Goal: Transaction & Acquisition: Obtain resource

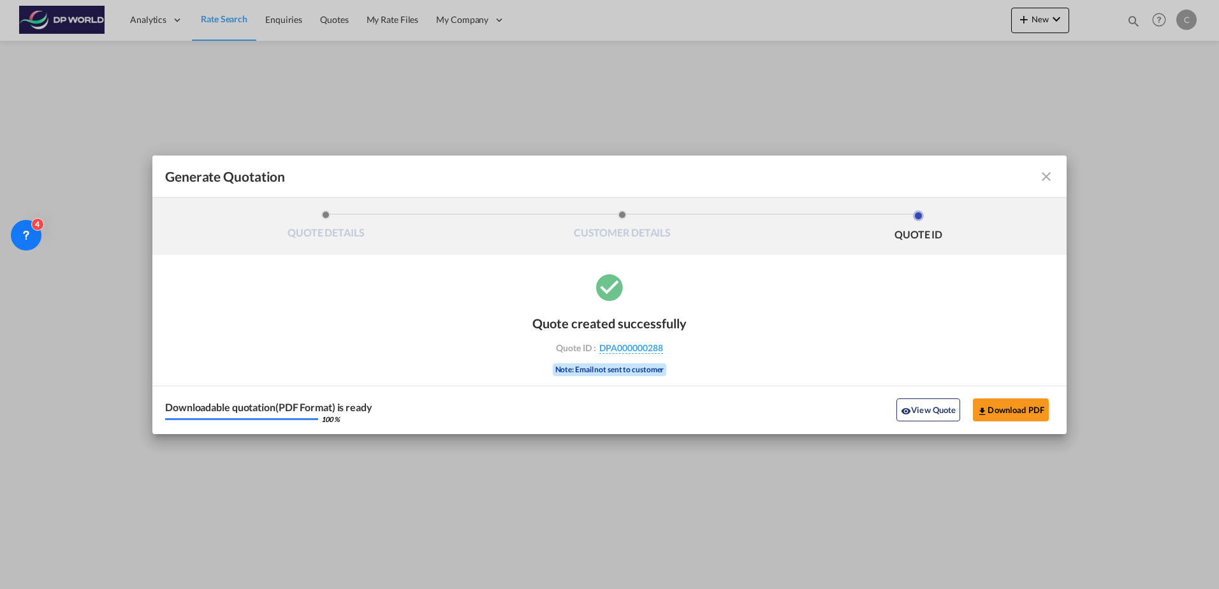
click at [1047, 180] on md-icon "icon-close fg-AAA8AD cursor m-0" at bounding box center [1046, 176] width 15 height 15
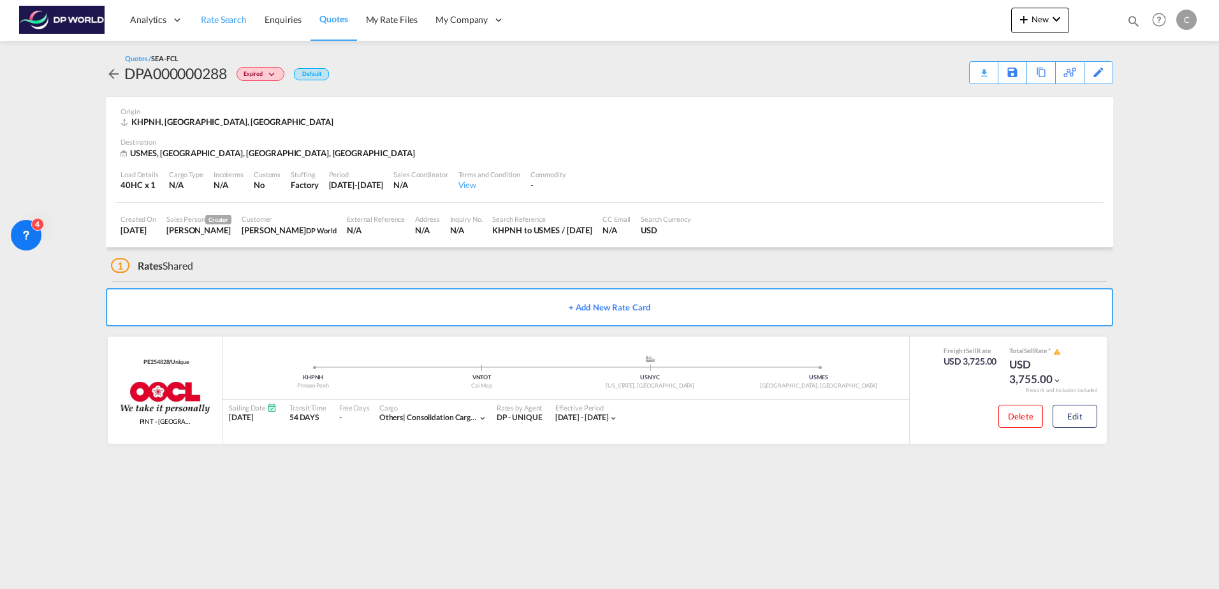
click at [230, 20] on span "Rate Search" at bounding box center [224, 19] width 46 height 11
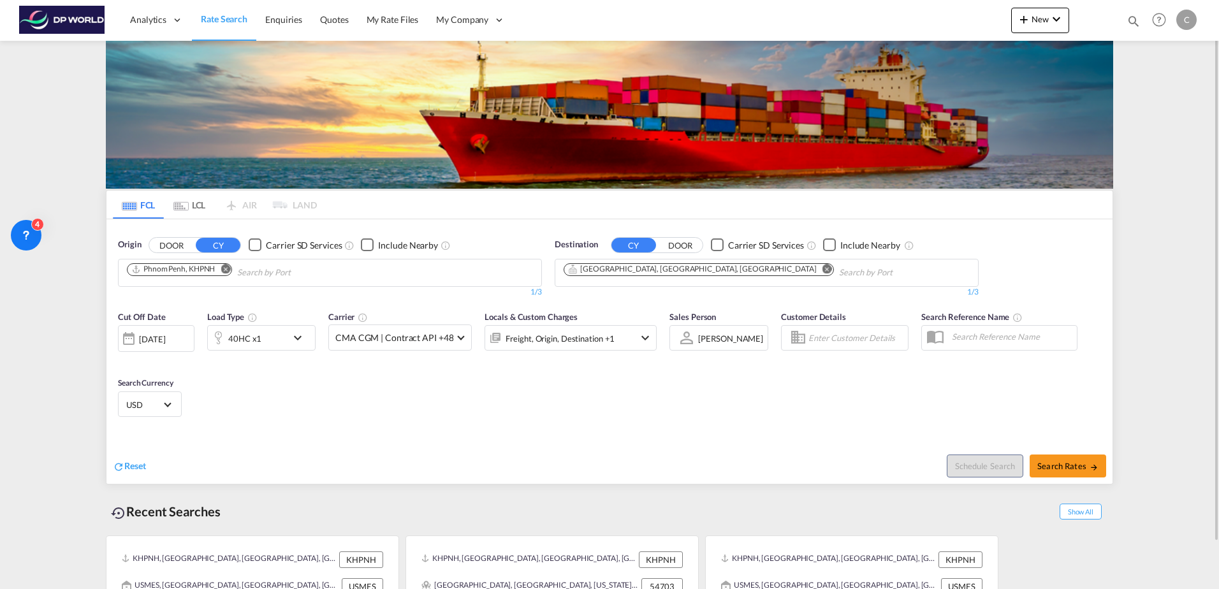
click at [225, 268] on md-icon "Remove" at bounding box center [226, 269] width 10 height 10
click at [190, 272] on body "Analytics Dashboard Rate Search Enquiries Quotes My Rate Files My Company" at bounding box center [609, 294] width 1219 height 589
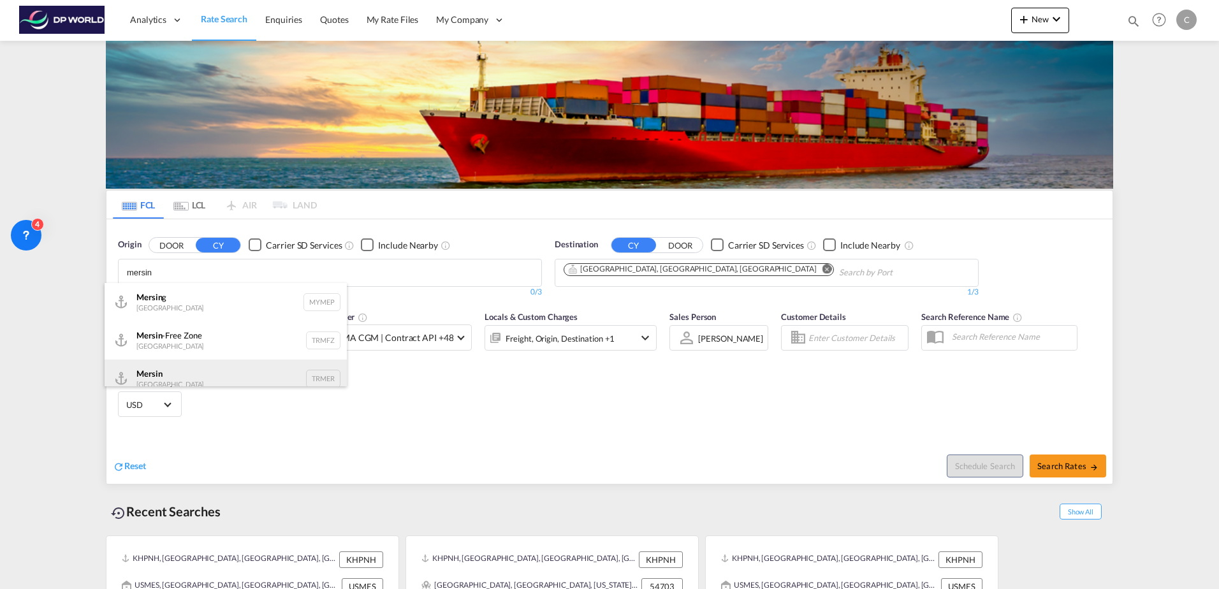
type input "mersin"
click at [188, 375] on div "Mersin Turkey TRMER" at bounding box center [226, 379] width 242 height 38
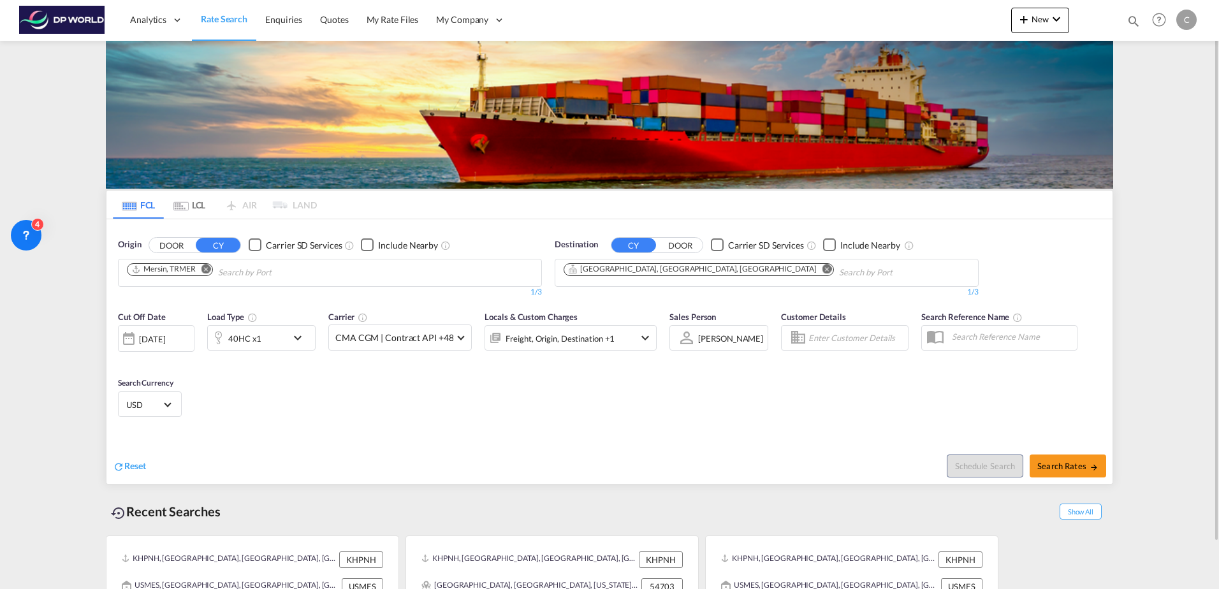
click at [823, 269] on md-icon "Remove" at bounding box center [828, 269] width 10 height 10
click at [642, 272] on input "Chips input." at bounding box center [624, 273] width 121 height 20
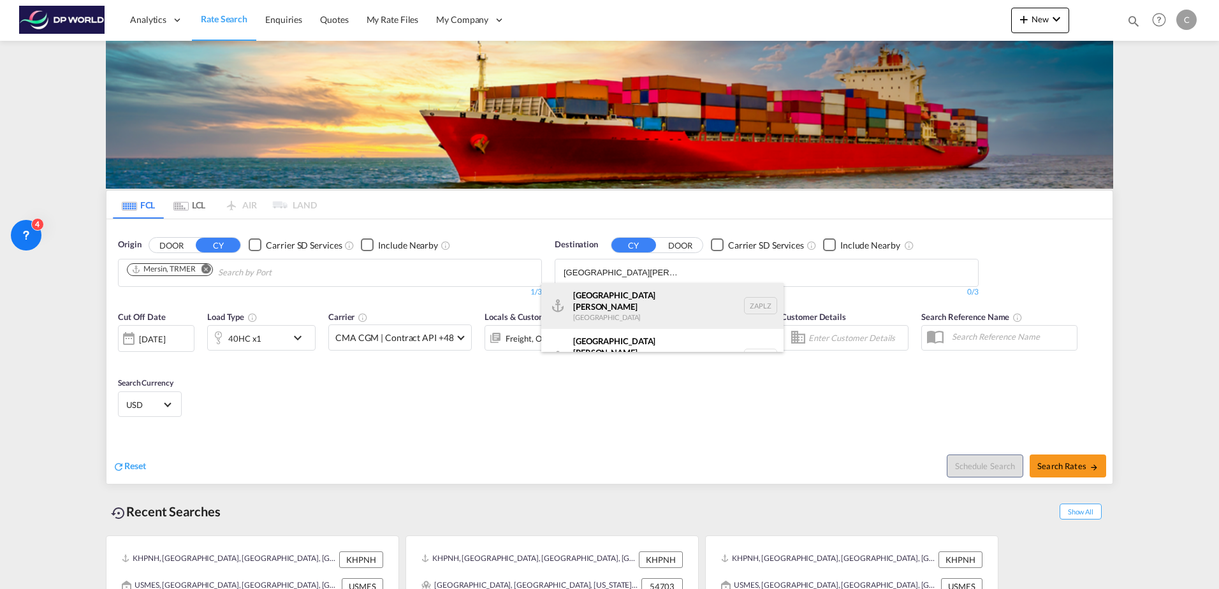
scroll to position [8, 0]
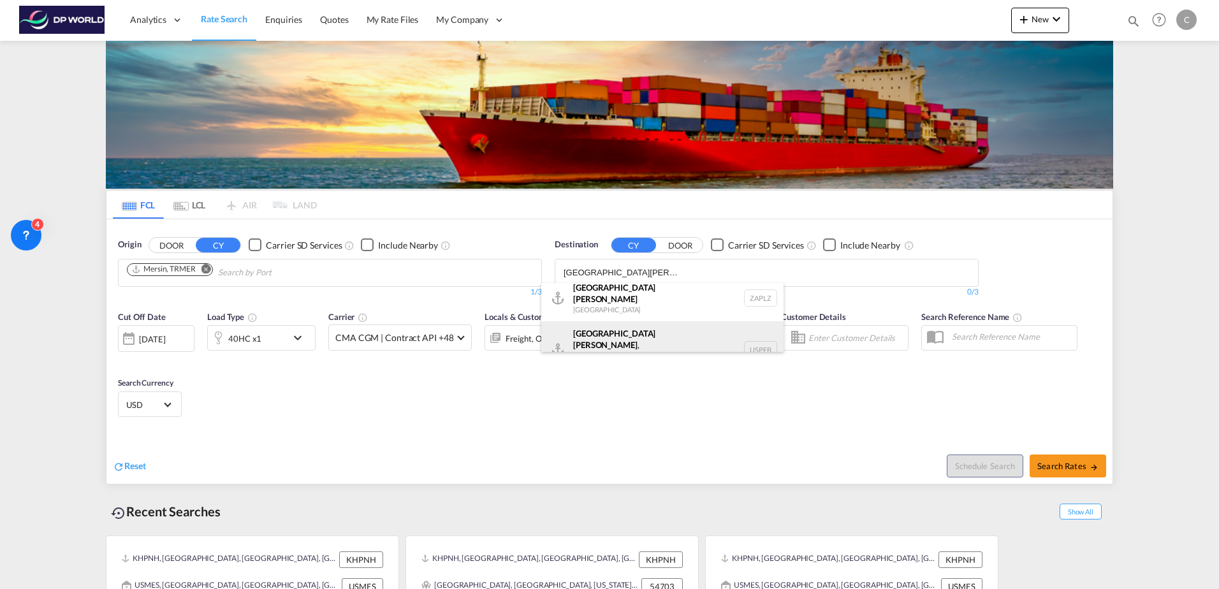
type input "[GEOGRAPHIC_DATA][PERSON_NAME]"
click at [631, 335] on div "[GEOGRAPHIC_DATA] , [GEOGRAPHIC_DATA] [GEOGRAPHIC_DATA] USPEB" at bounding box center [662, 349] width 242 height 57
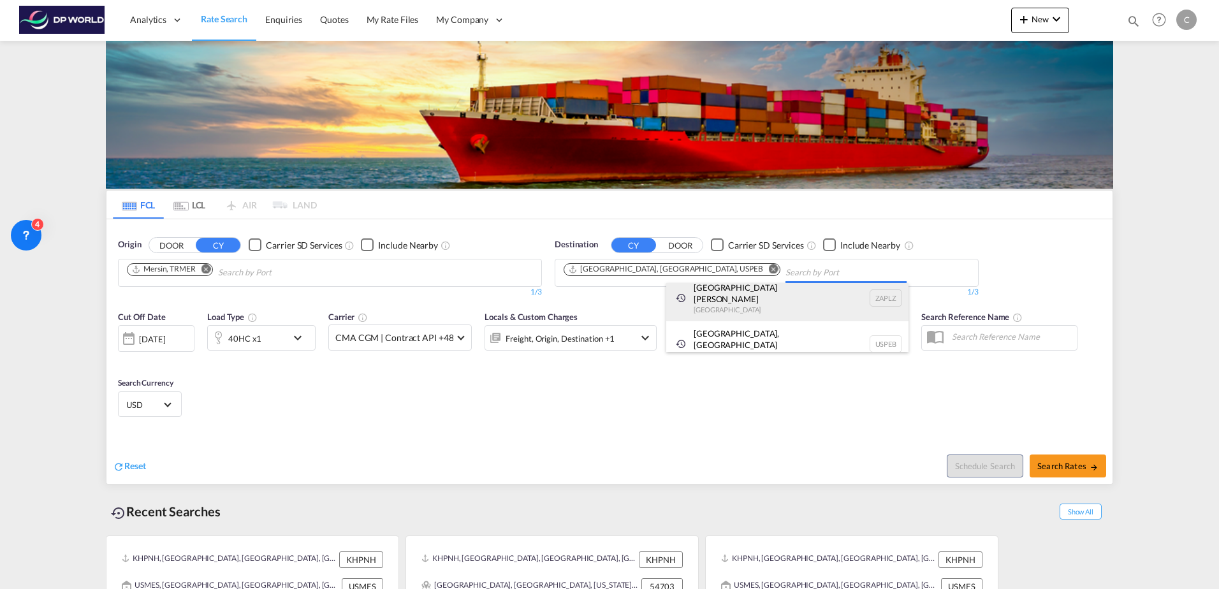
scroll to position [0, 0]
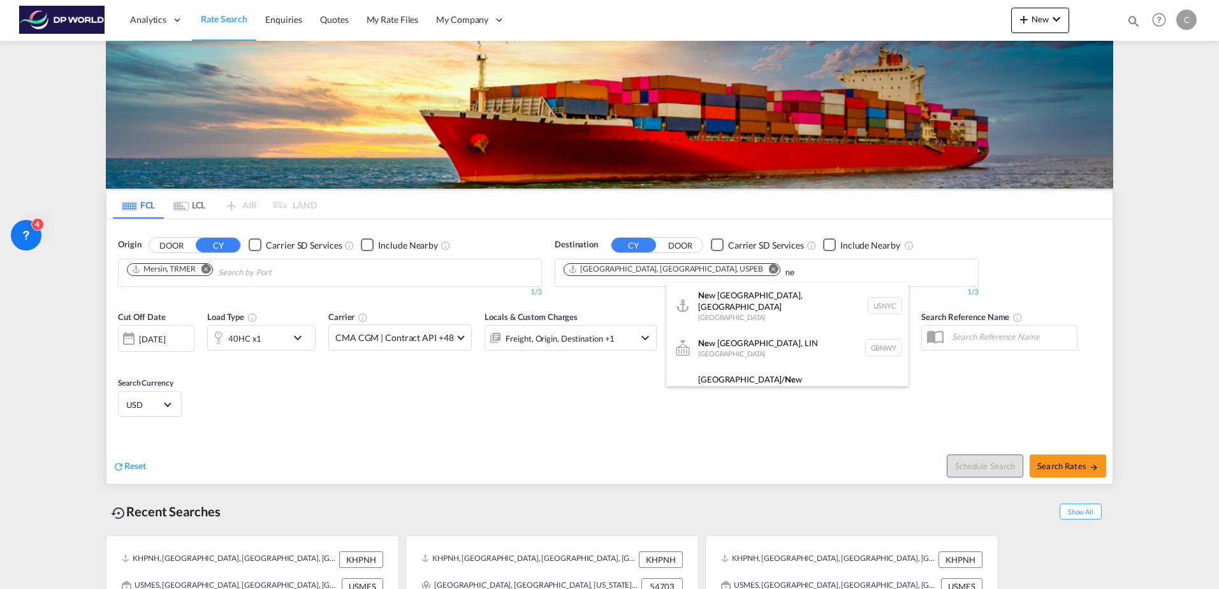
type input "n"
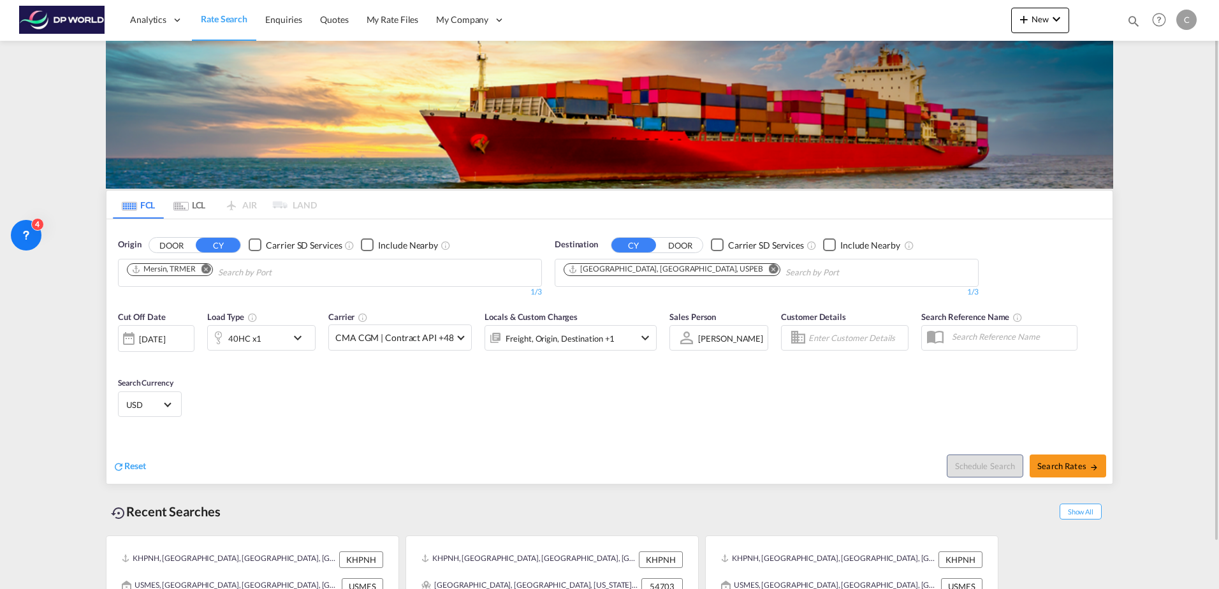
click at [165, 339] on div "[DATE]" at bounding box center [152, 339] width 26 height 11
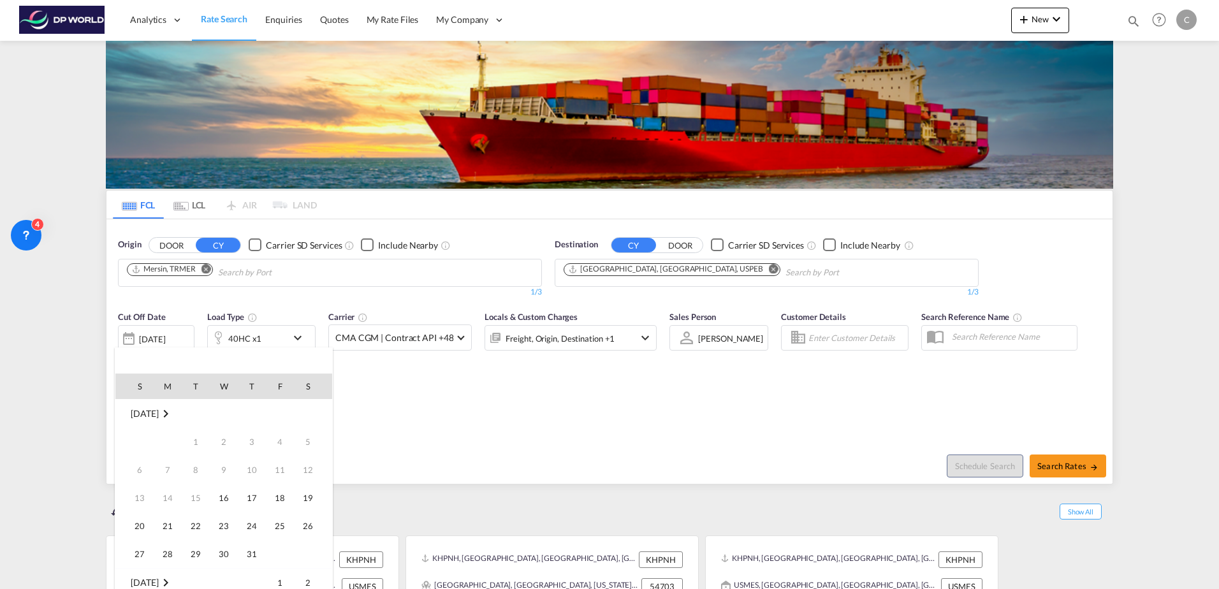
scroll to position [507, 0]
click at [217, 467] on span "15" at bounding box center [224, 470] width 26 height 26
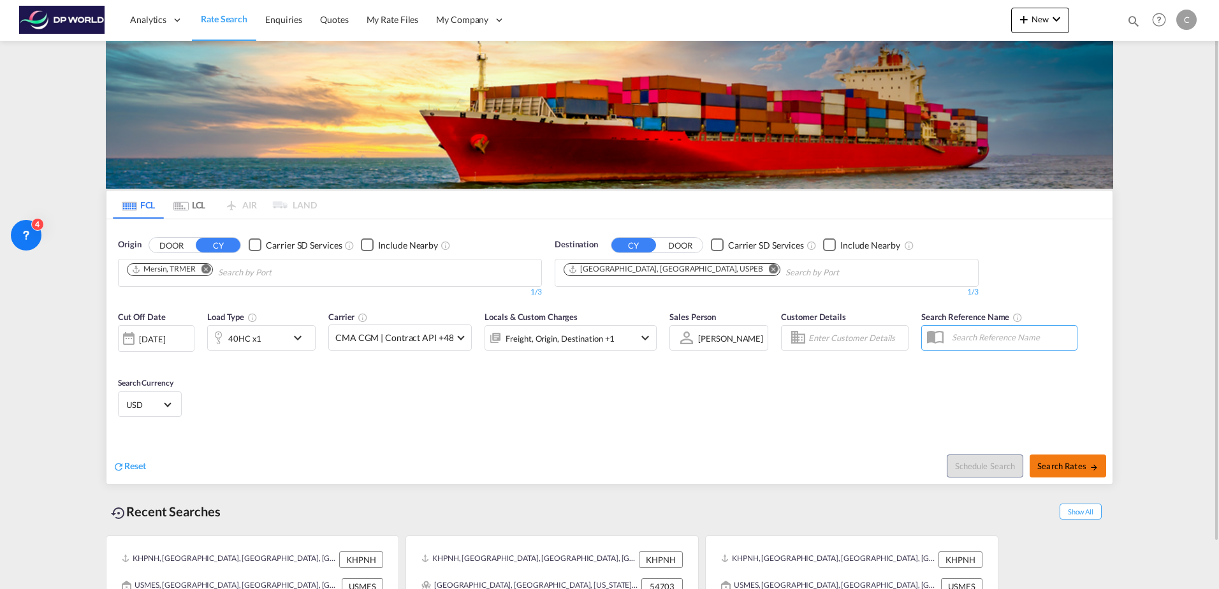
click at [1047, 468] on span "Search Rates" at bounding box center [1068, 466] width 61 height 10
type input "TRMER to USPEB / [DATE]"
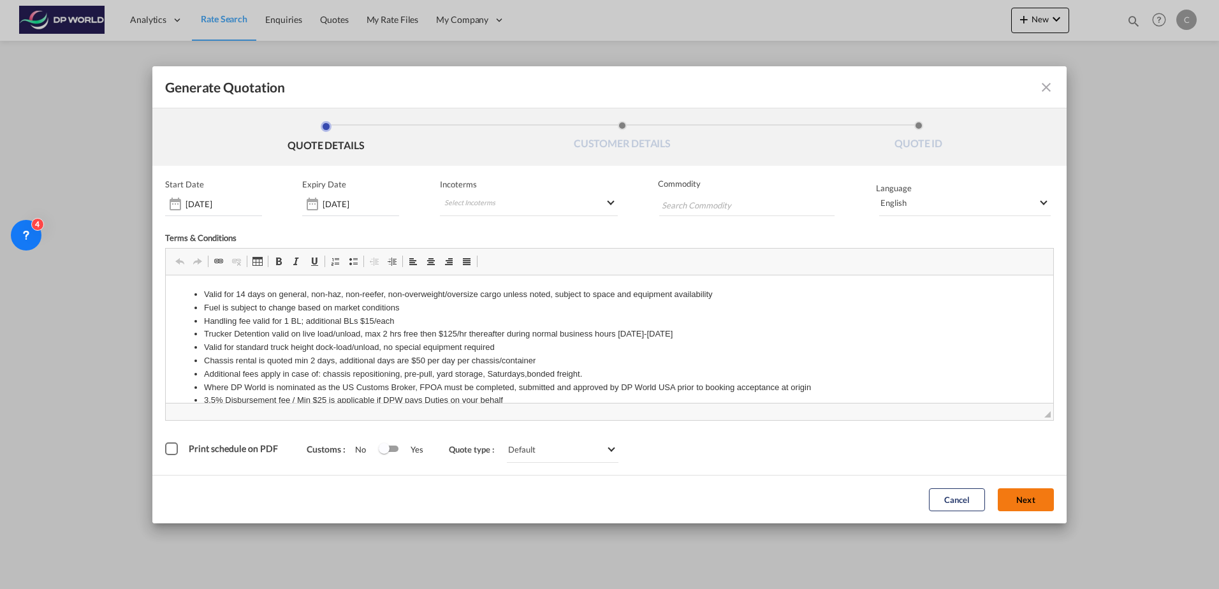
click at [1019, 508] on button "Next" at bounding box center [1026, 500] width 56 height 23
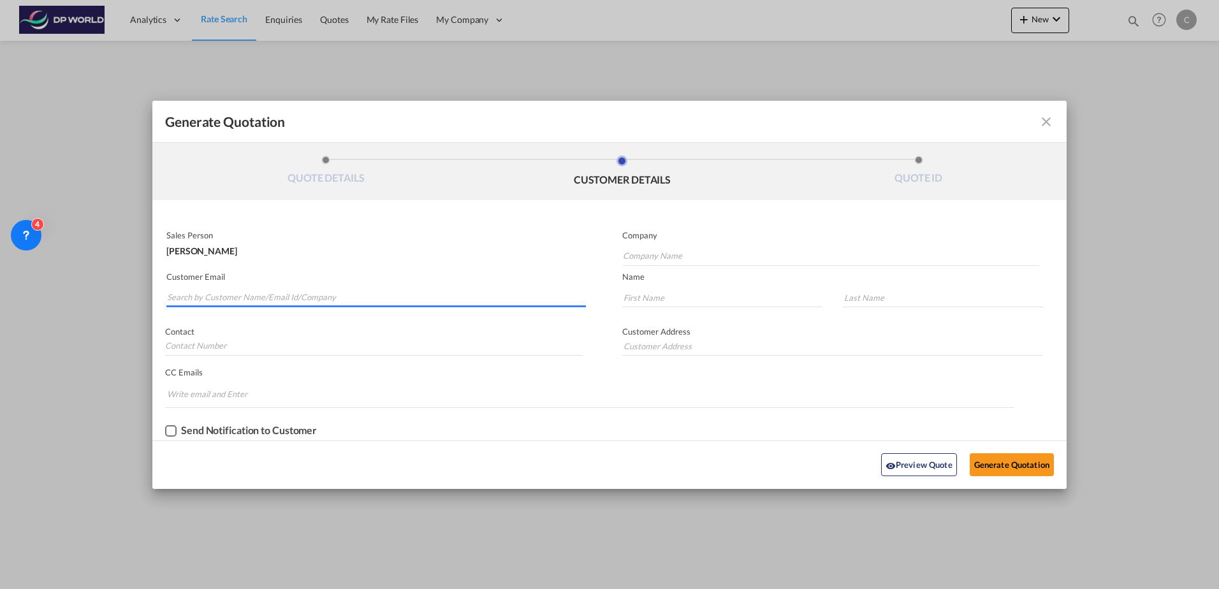
click at [225, 293] on input "Search by Customer Name/Email Id/Company" at bounding box center [376, 297] width 419 height 19
paste input "[EMAIL_ADDRESS][DOMAIN_NAME]"
type input "[EMAIL_ADDRESS][DOMAIN_NAME]"
click at [670, 252] on input "Company Name" at bounding box center [831, 256] width 416 height 19
click at [705, 253] on input "Company Name" at bounding box center [831, 256] width 416 height 19
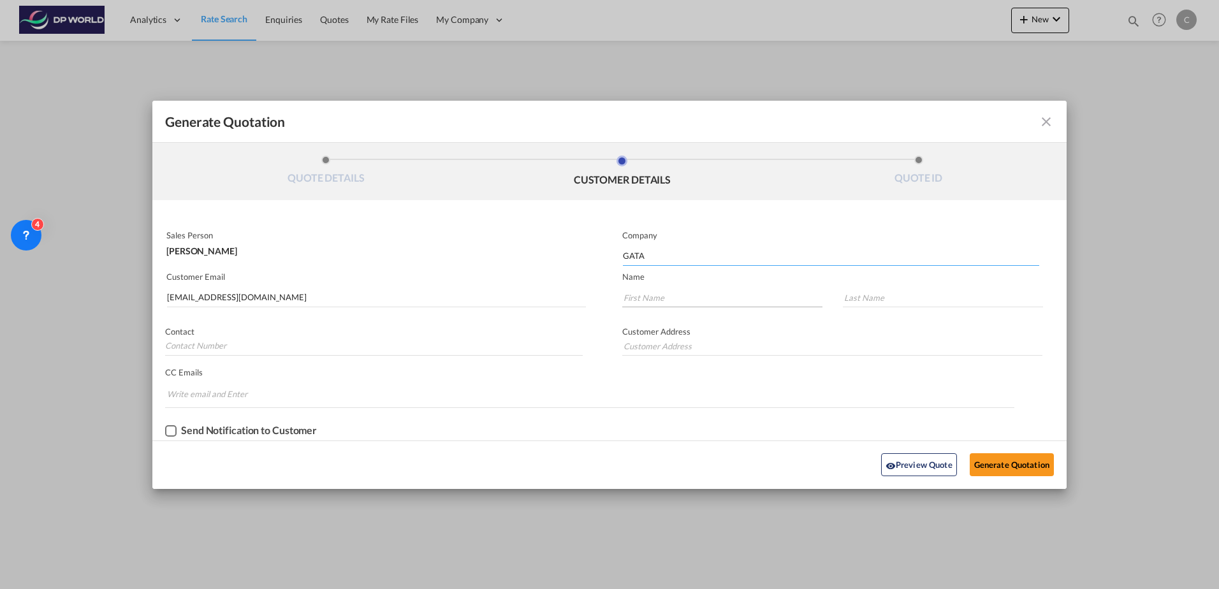
type input "GATA"
click at [688, 299] on input "Generate QuotationQUOTE ..." at bounding box center [722, 297] width 200 height 19
type input "Vugar"
click at [897, 307] on input "Generate QuotationQUOTE ..." at bounding box center [943, 297] width 200 height 19
paste input "[PERSON_NAME]"
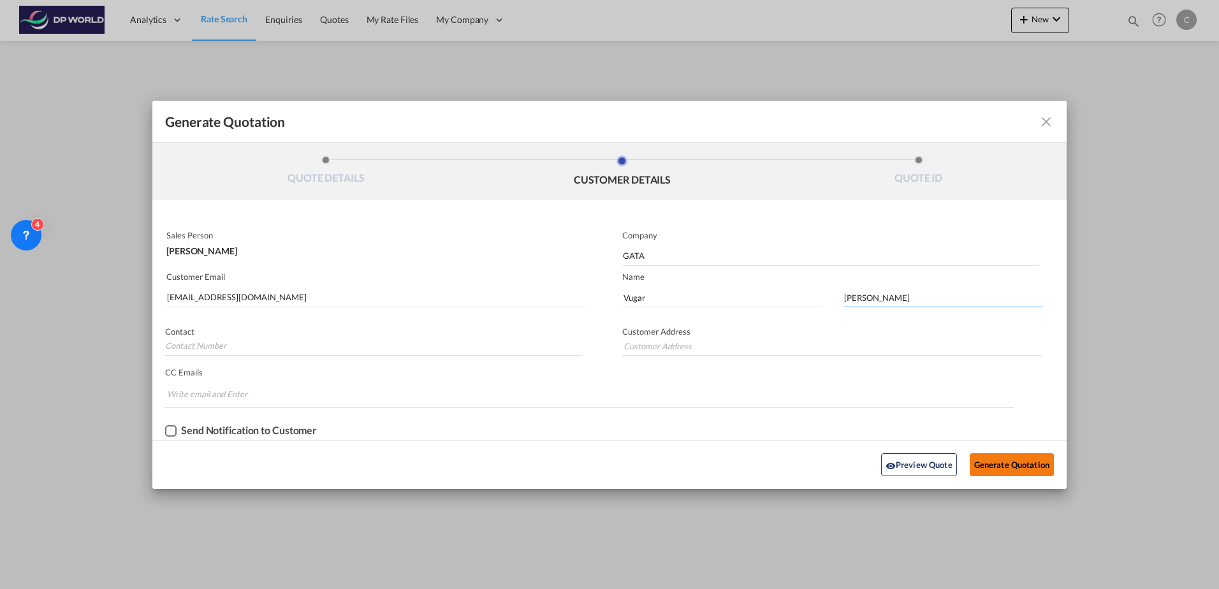
type input "[PERSON_NAME]"
click at [1024, 471] on button "Generate Quotation" at bounding box center [1012, 464] width 84 height 23
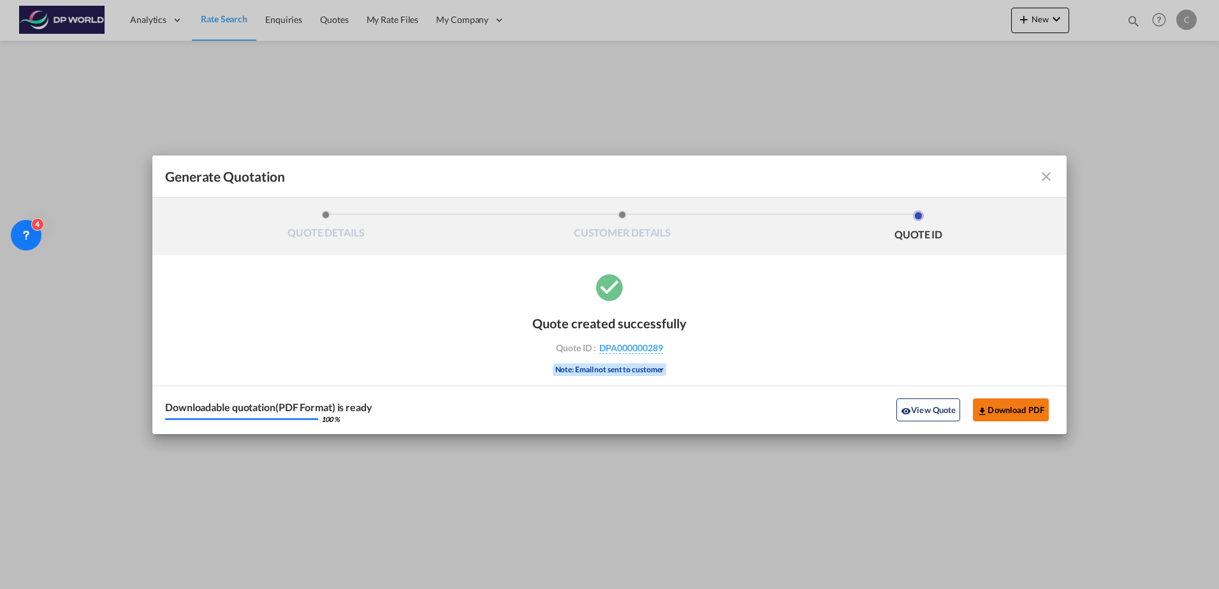
click at [1001, 408] on button "Download PDF" at bounding box center [1011, 410] width 76 height 23
click at [1050, 181] on md-icon "icon-close fg-AAA8AD cursor m-0" at bounding box center [1046, 176] width 15 height 15
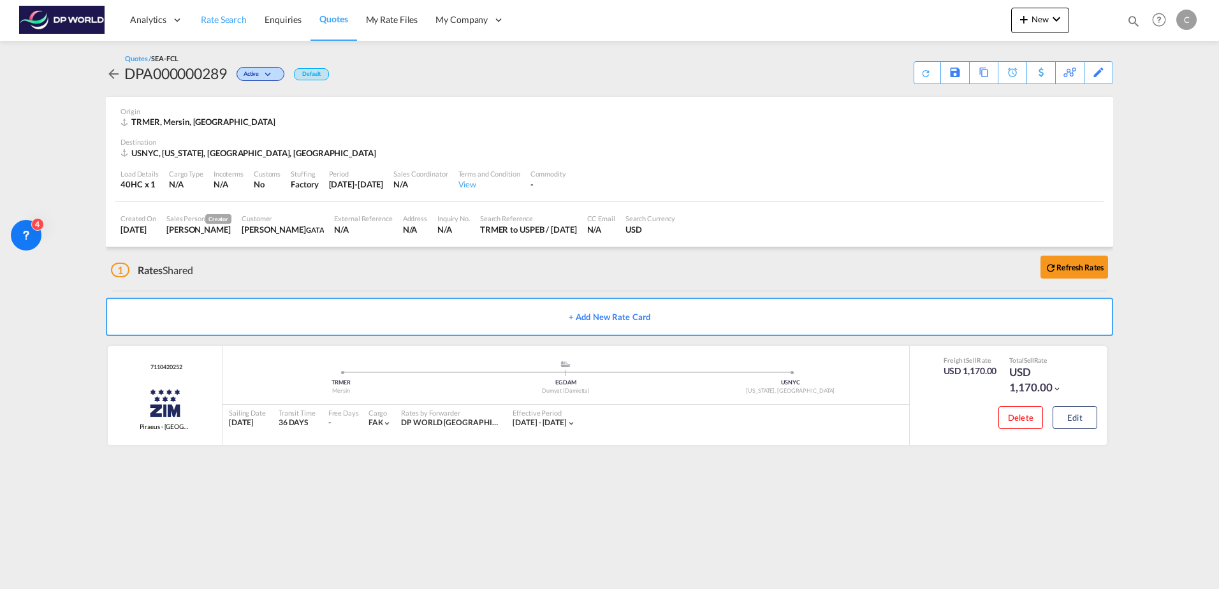
click at [209, 24] on span "Rate Search" at bounding box center [224, 19] width 46 height 11
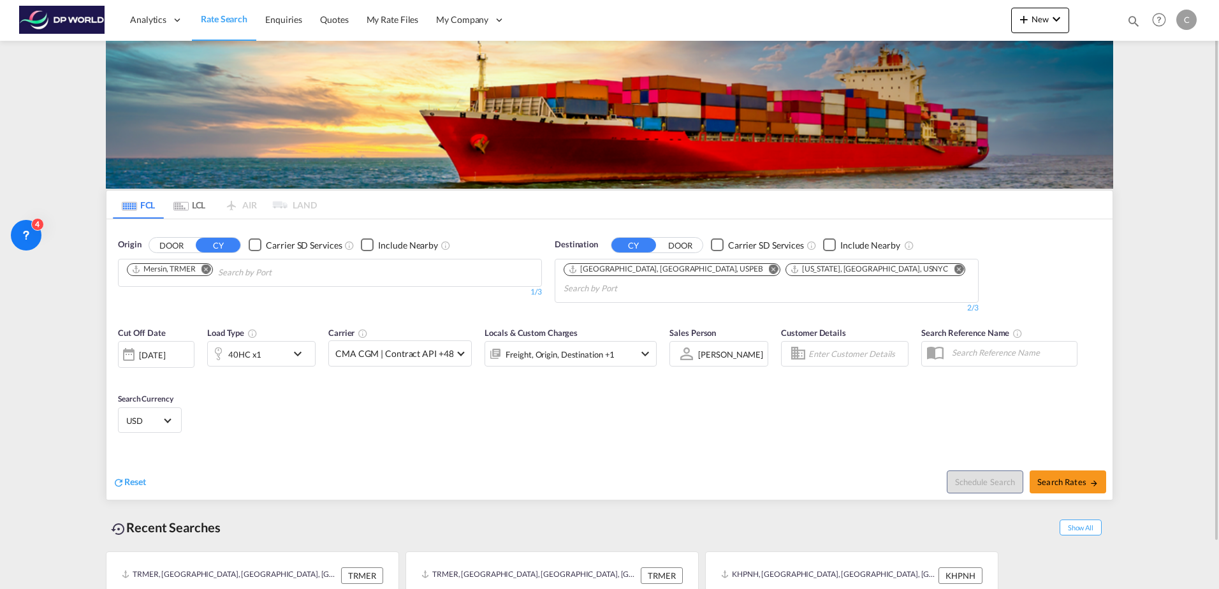
click at [204, 270] on md-icon "Remove" at bounding box center [207, 269] width 10 height 10
click at [209, 272] on input "Chips input." at bounding box center [187, 273] width 121 height 20
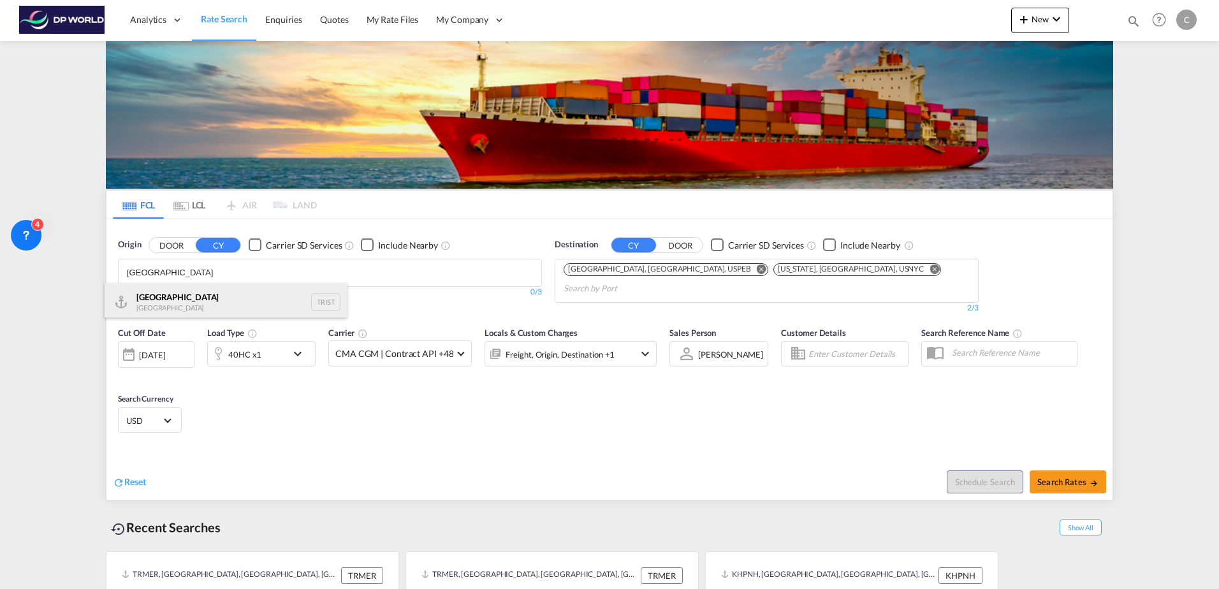
type input "[GEOGRAPHIC_DATA]"
click at [212, 284] on div "[GEOGRAPHIC_DATA] [GEOGRAPHIC_DATA] TRIST" at bounding box center [226, 302] width 242 height 38
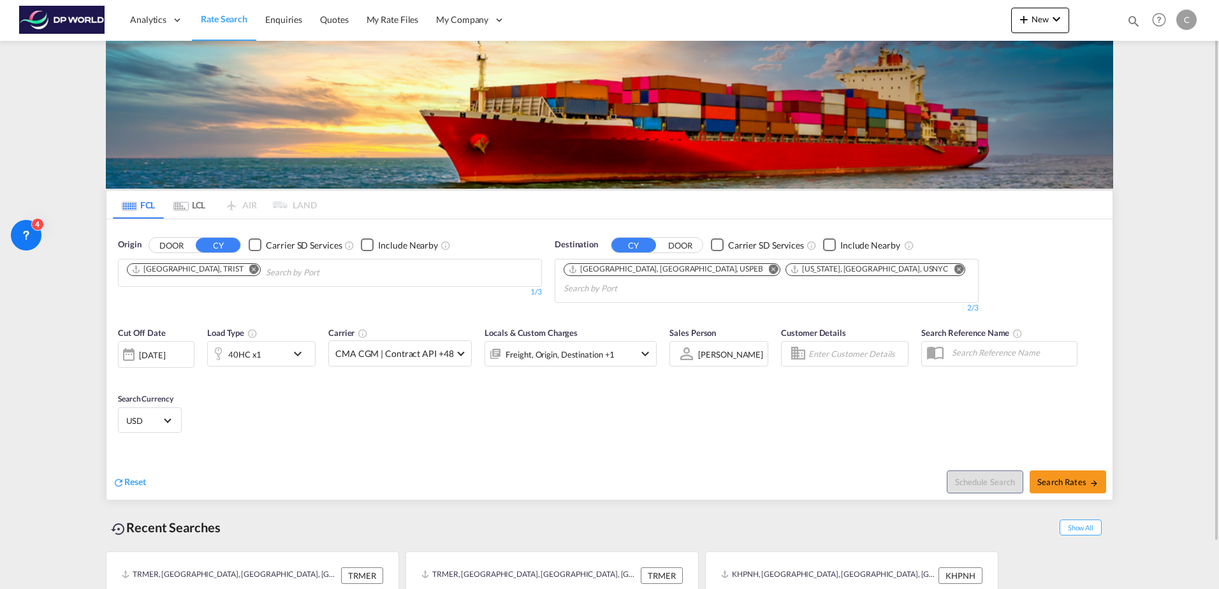
click at [769, 267] on md-icon "Remove" at bounding box center [774, 269] width 10 height 10
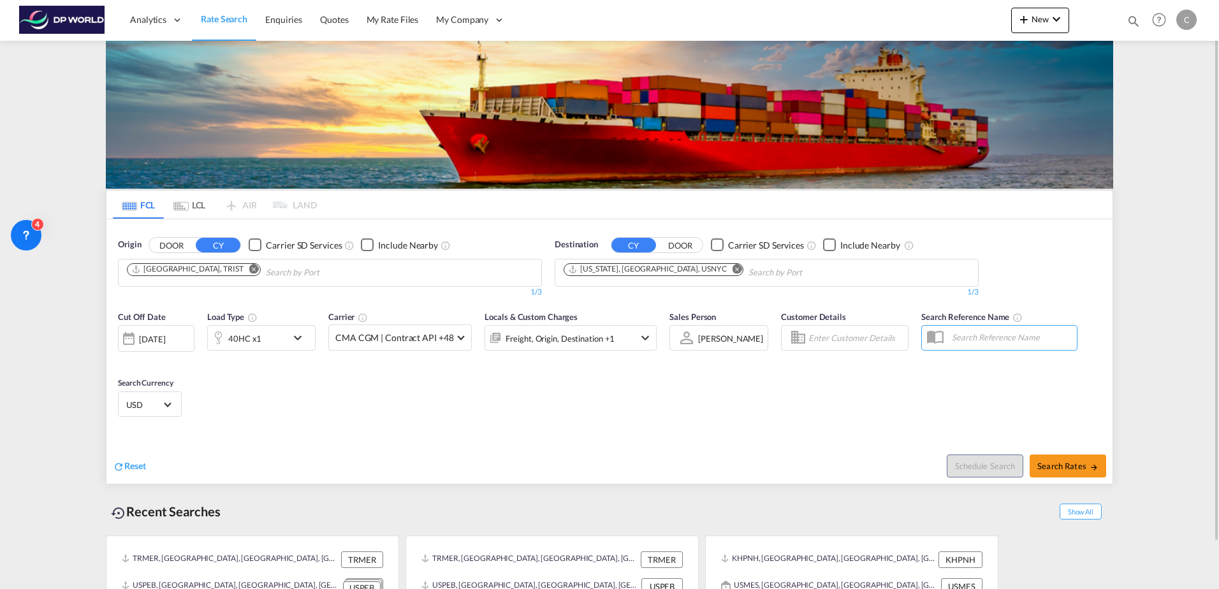
click at [165, 344] on div "[DATE]" at bounding box center [152, 339] width 26 height 11
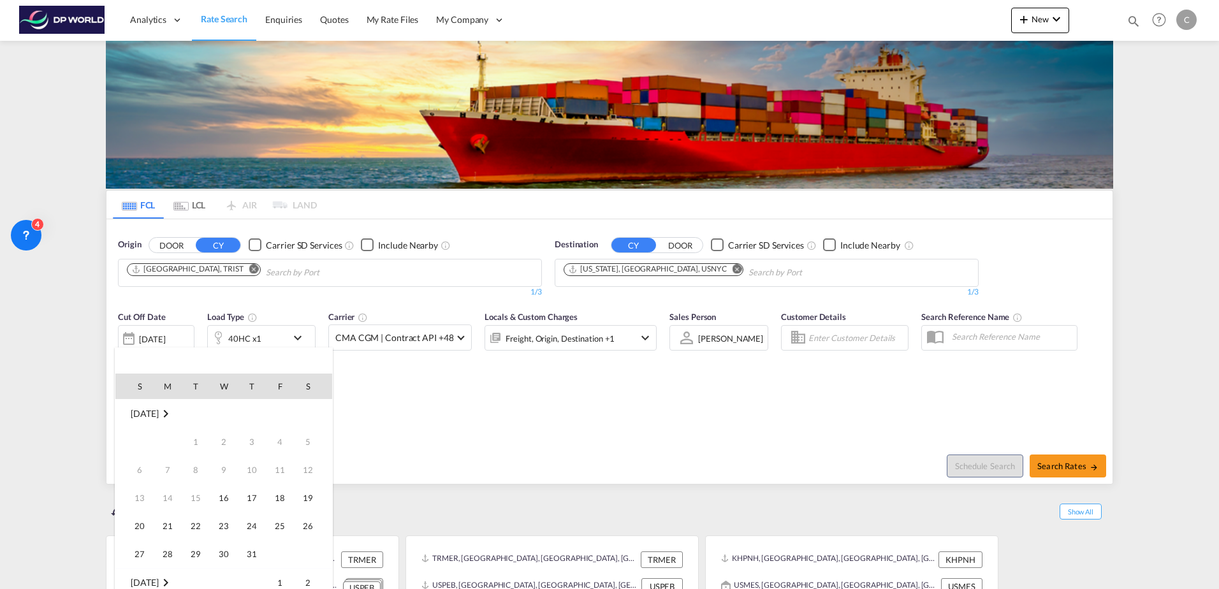
scroll to position [507, 0]
click at [218, 464] on span "15" at bounding box center [224, 470] width 26 height 26
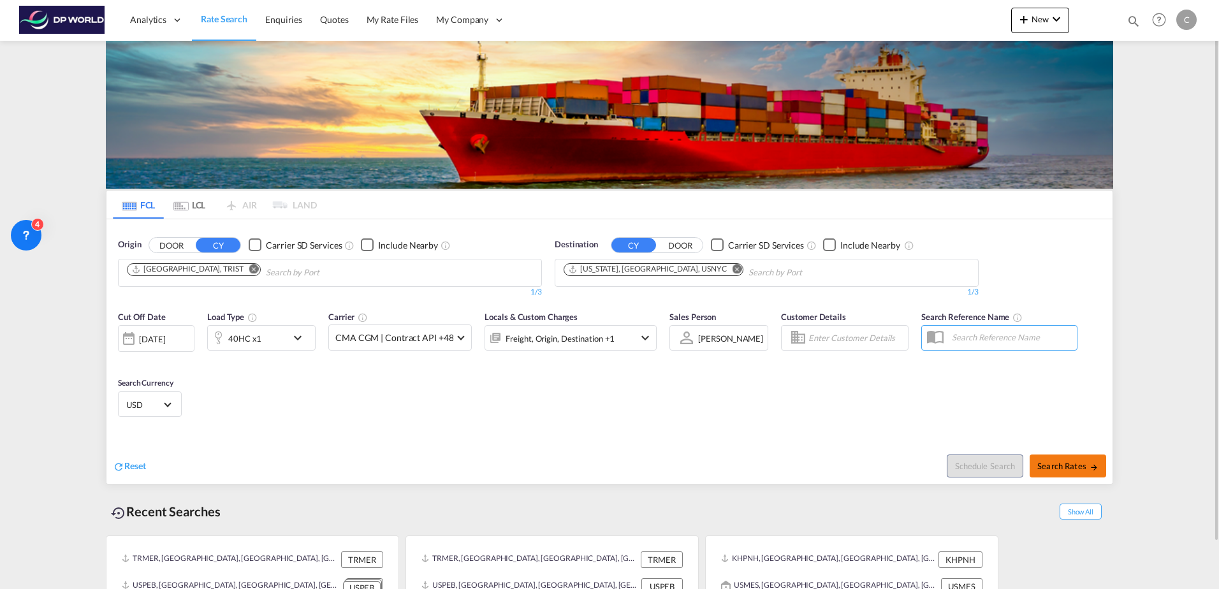
click at [1052, 473] on button "Search Rates" at bounding box center [1068, 466] width 77 height 23
type input "TRIST to USNYC / [DATE]"
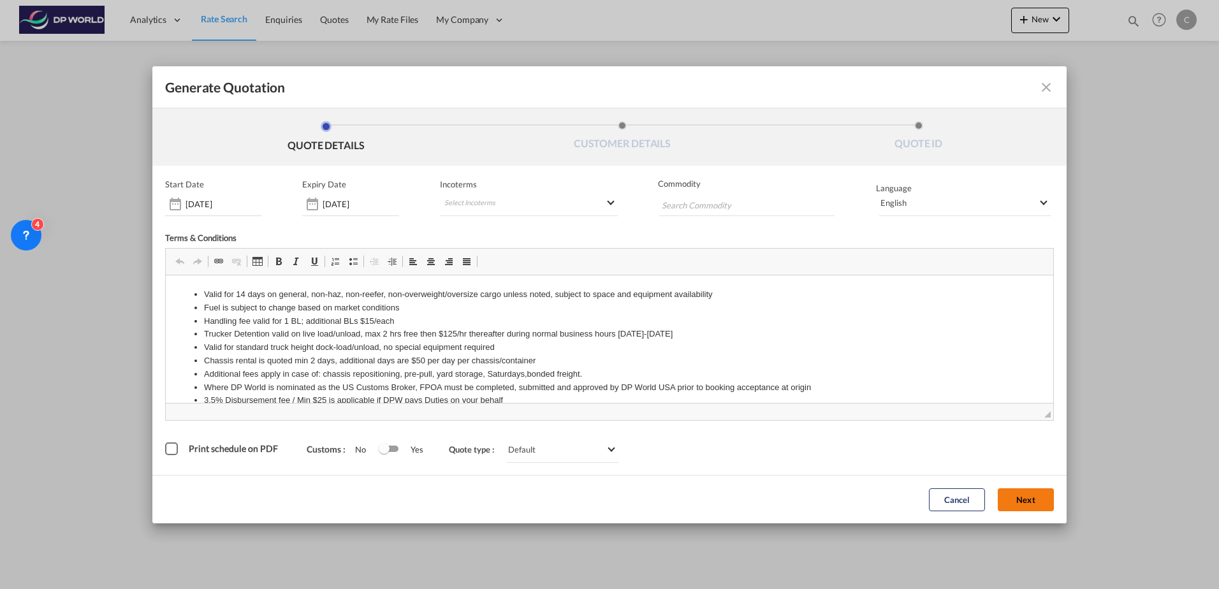
click at [1030, 501] on button "Next" at bounding box center [1026, 500] width 56 height 23
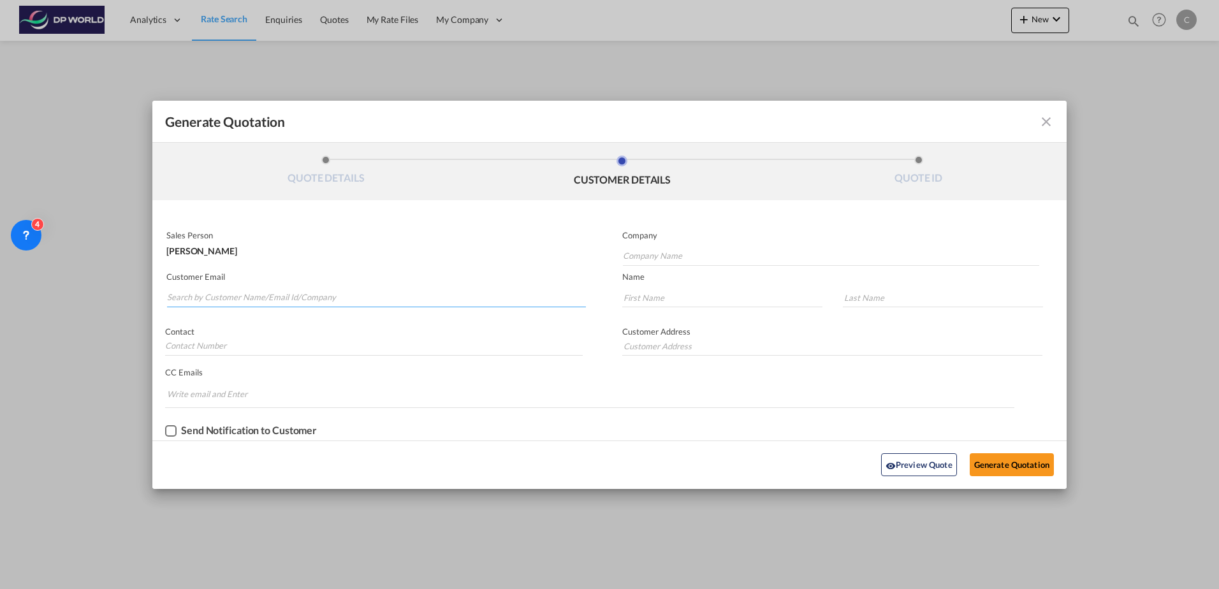
click at [260, 300] on input "Search by Customer Name/Email Id/Company" at bounding box center [376, 297] width 419 height 19
type input "v"
click at [703, 252] on input "Company Name" at bounding box center [831, 256] width 416 height 19
type input "G"
click at [247, 291] on input "Search by Customer Name/Email Id/Company" at bounding box center [376, 297] width 419 height 19
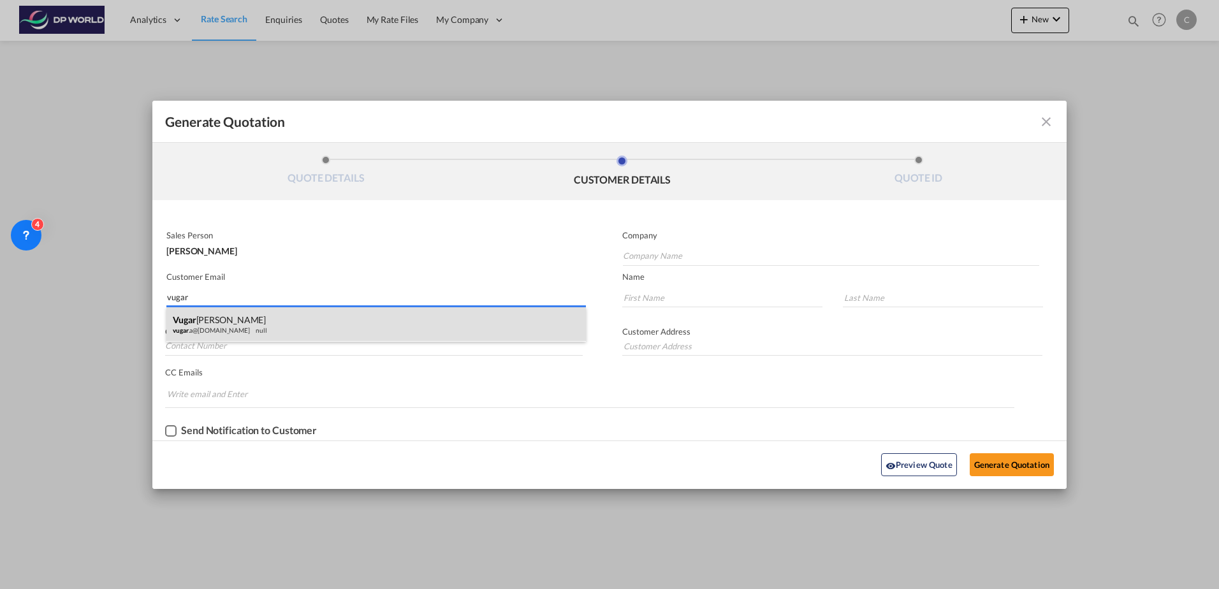
type input "vugar"
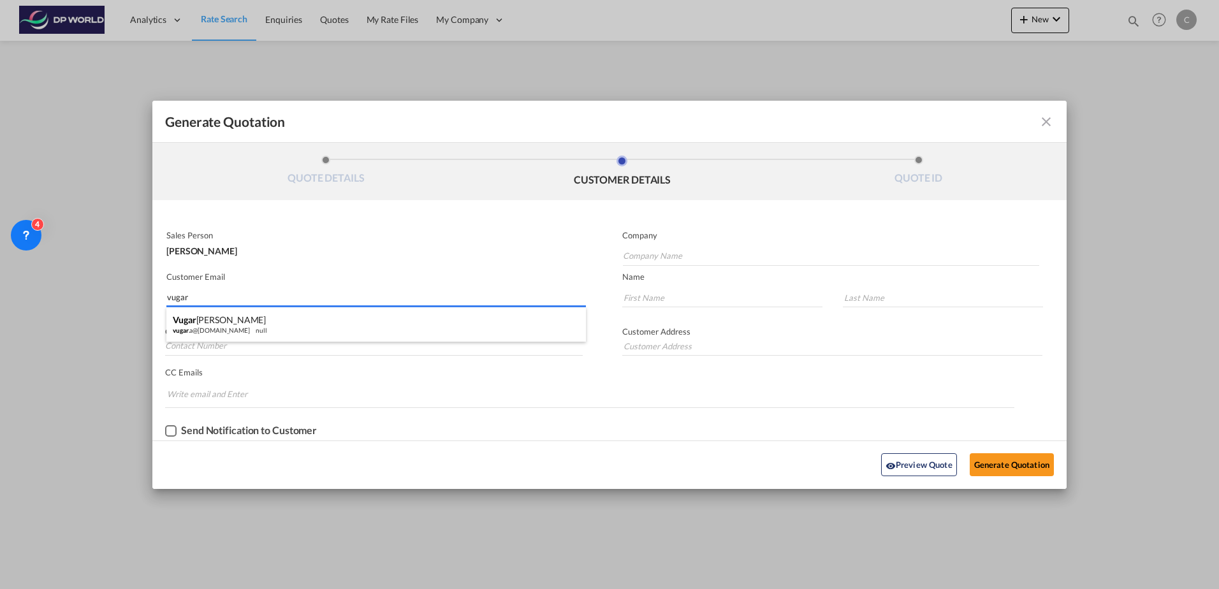
click at [245, 313] on div "[PERSON_NAME] vugar .a@[DOMAIN_NAME] null" at bounding box center [376, 324] width 420 height 34
type input "GATA"
type input "[EMAIL_ADDRESS][DOMAIN_NAME]"
type input "Vugar"
type input "[PERSON_NAME]"
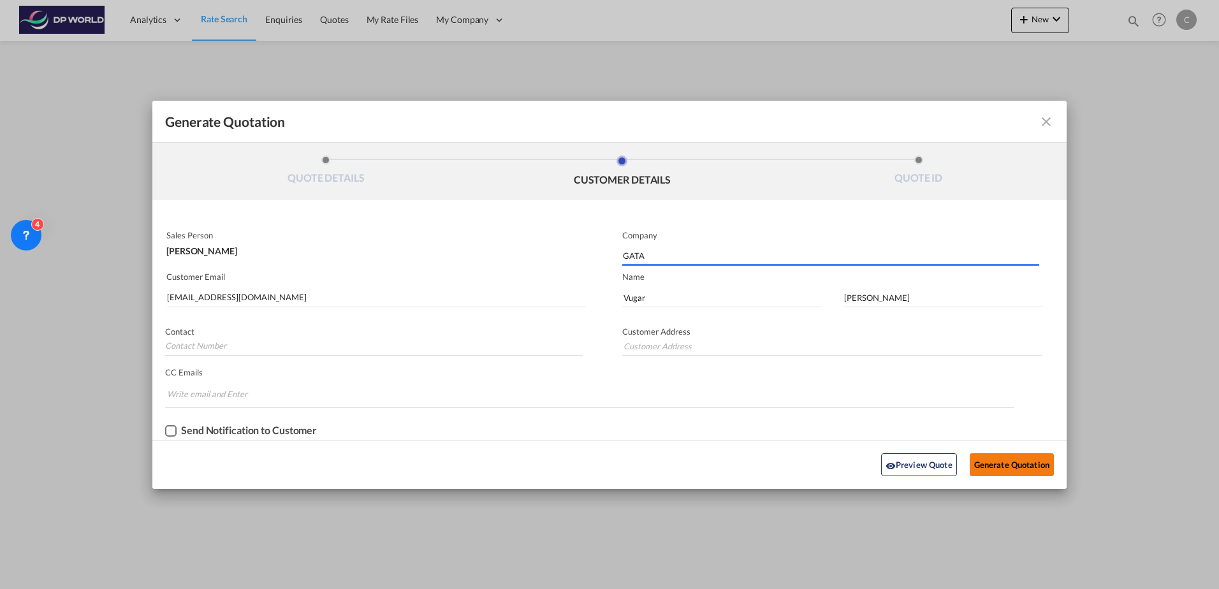
click at [1006, 461] on button "Generate Quotation" at bounding box center [1012, 464] width 84 height 23
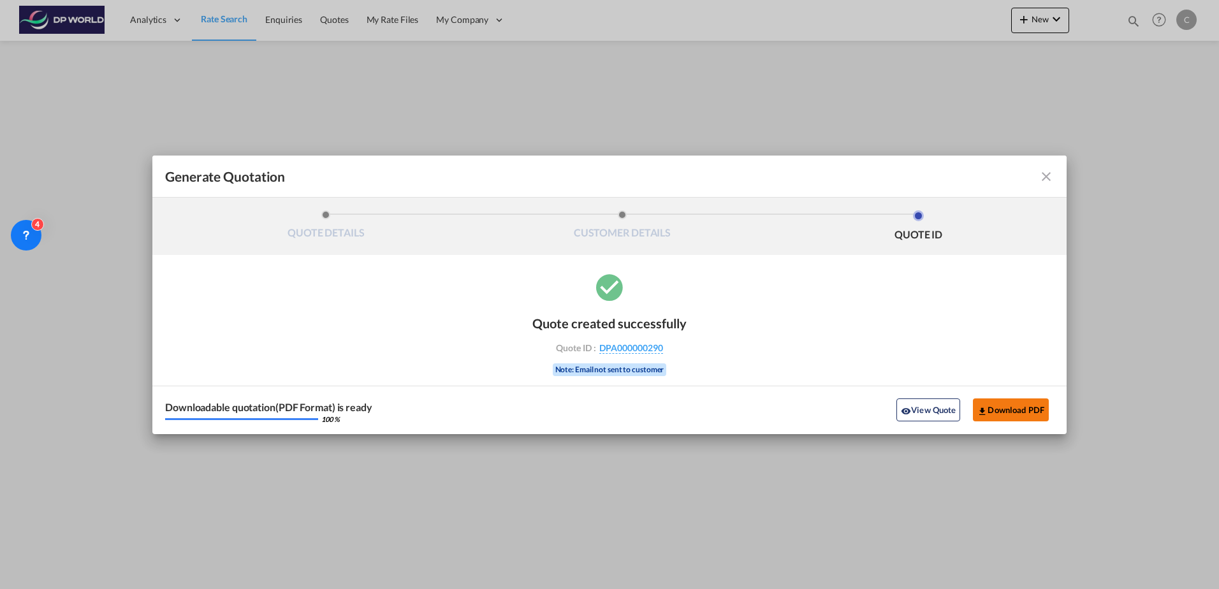
click at [988, 415] on button "Download PDF" at bounding box center [1011, 410] width 76 height 23
click at [1042, 179] on md-icon "icon-close fg-AAA8AD cursor m-0" at bounding box center [1046, 176] width 15 height 15
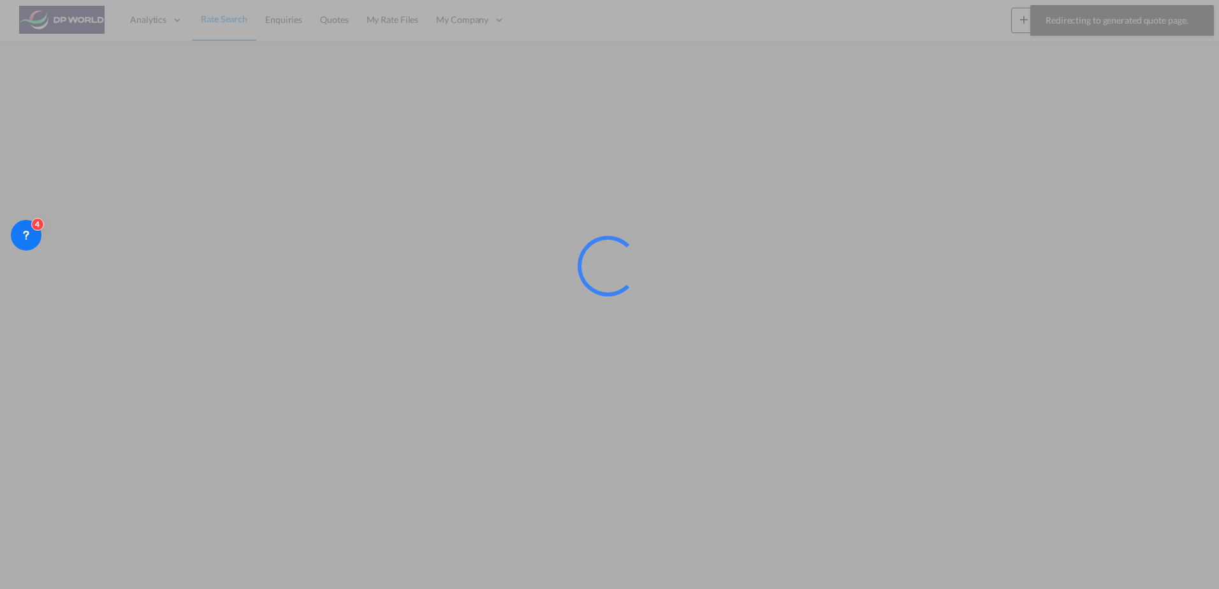
click at [229, 20] on div at bounding box center [609, 294] width 1219 height 589
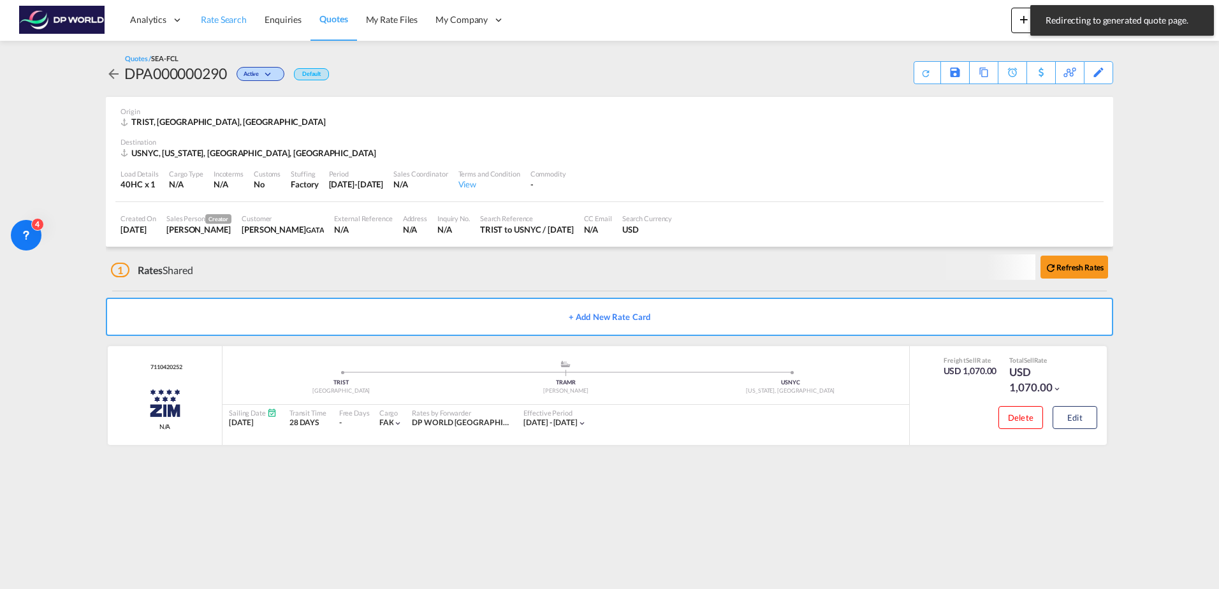
drag, startPoint x: 228, startPoint y: 20, endPoint x: 233, endPoint y: 2, distance: 18.4
click at [228, 20] on span "Rate Search" at bounding box center [224, 19] width 46 height 11
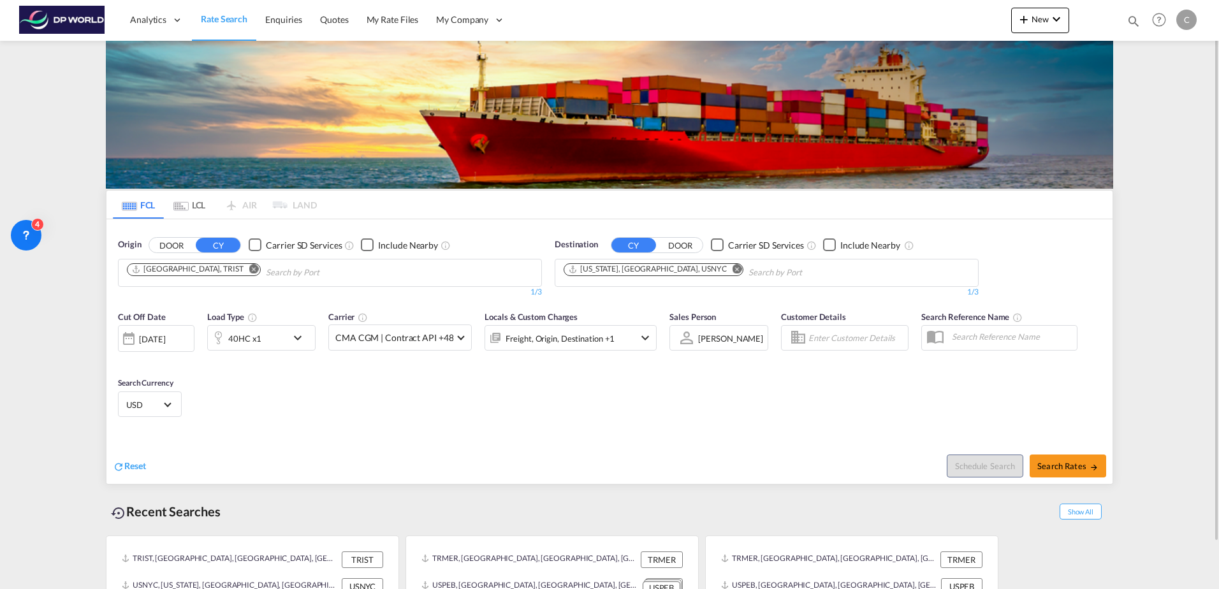
click at [249, 269] on md-icon "Remove" at bounding box center [254, 269] width 10 height 10
click at [210, 269] on input "Chips input." at bounding box center [187, 273] width 121 height 20
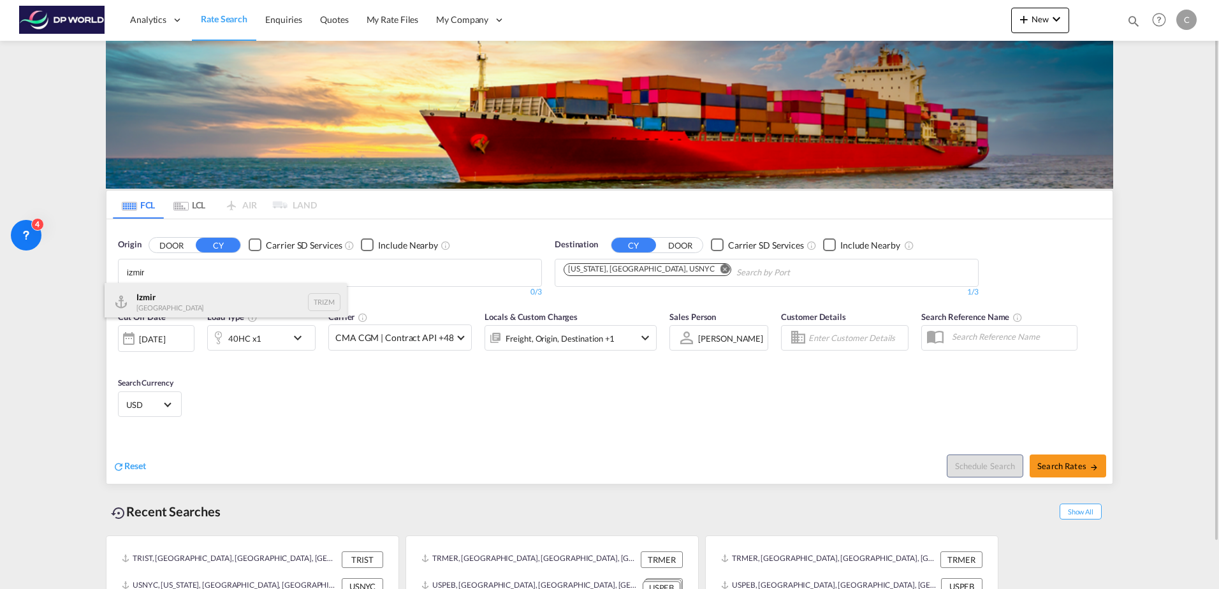
type input "izmir"
click at [210, 308] on div "Izmir Turkey TRIZM" at bounding box center [226, 302] width 242 height 38
click at [152, 339] on div "[DATE]" at bounding box center [152, 339] width 26 height 11
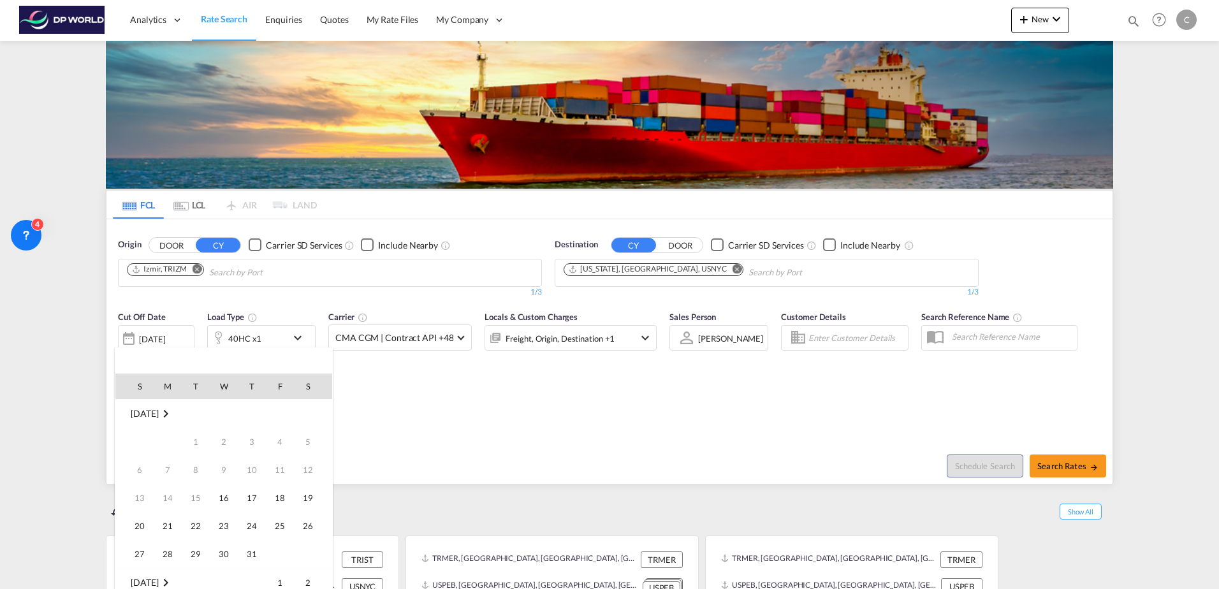
scroll to position [507, 0]
drag, startPoint x: 223, startPoint y: 466, endPoint x: 490, endPoint y: 461, distance: 267.3
click at [225, 466] on span "15" at bounding box center [224, 470] width 26 height 26
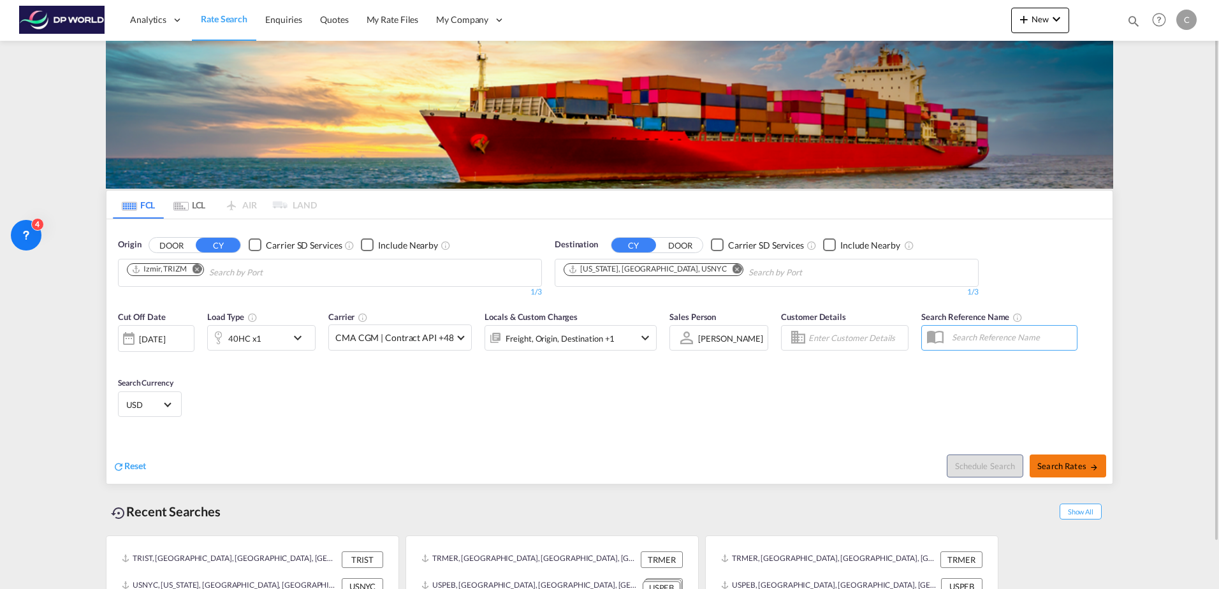
click at [1049, 469] on span "Search Rates" at bounding box center [1068, 466] width 61 height 10
type input "TRIZM to USNYC / [DATE]"
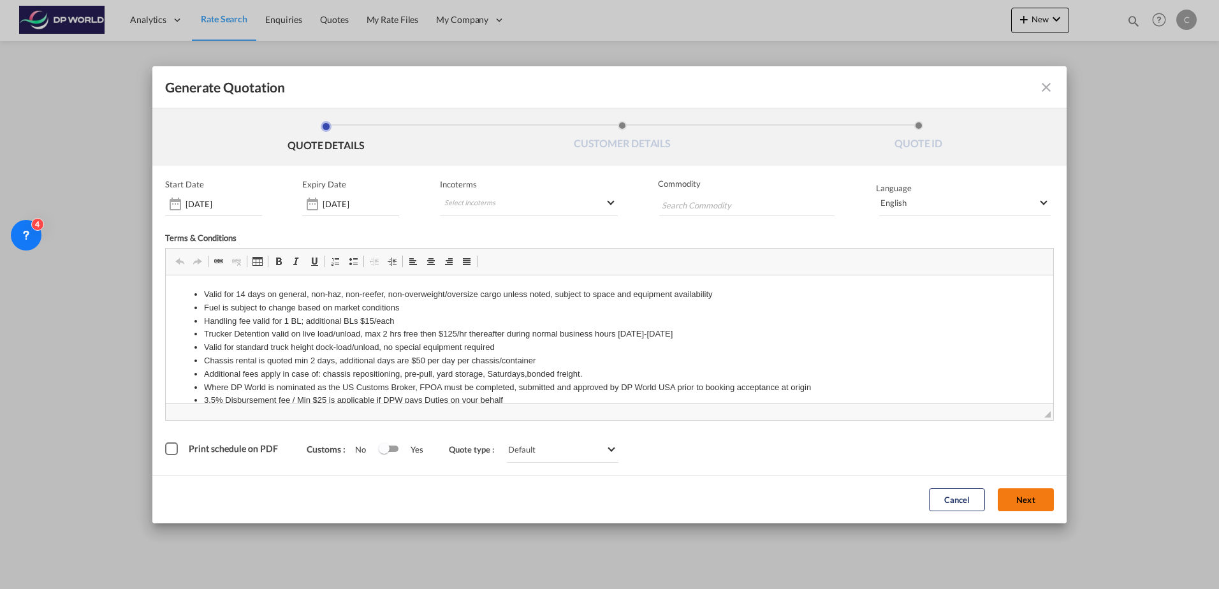
click at [1038, 509] on button "Next" at bounding box center [1026, 500] width 56 height 23
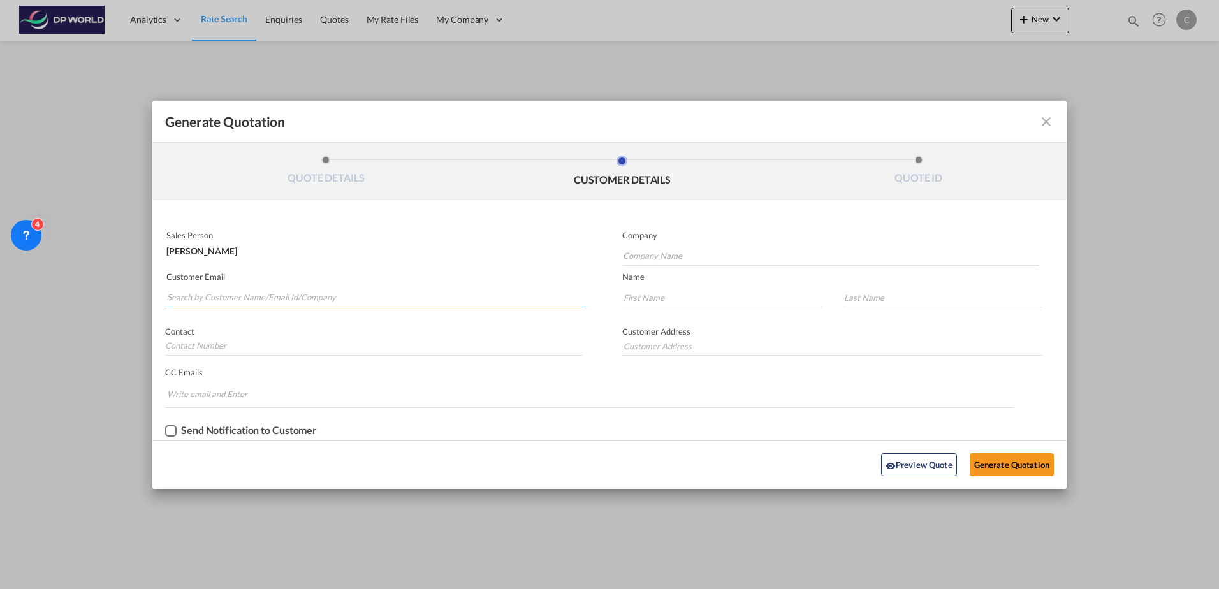
click at [302, 302] on input "Search by Customer Name/Email Id/Company" at bounding box center [376, 297] width 419 height 19
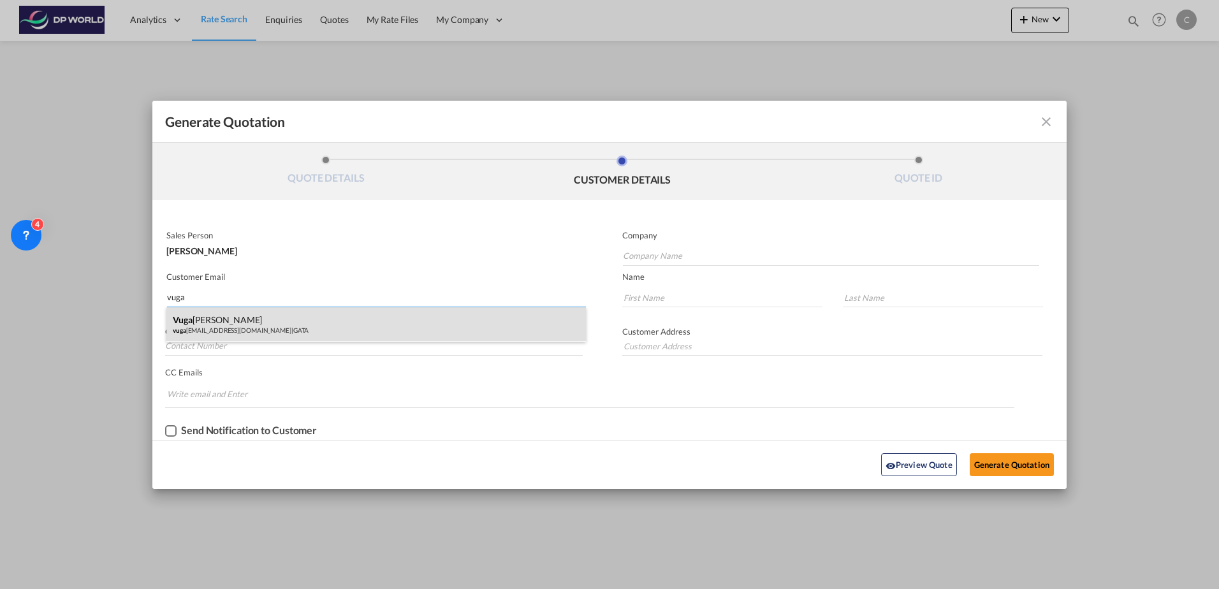
type input "vuga"
click at [298, 319] on div "[PERSON_NAME] vuga [EMAIL_ADDRESS][DOMAIN_NAME] | GATA" at bounding box center [376, 324] width 420 height 34
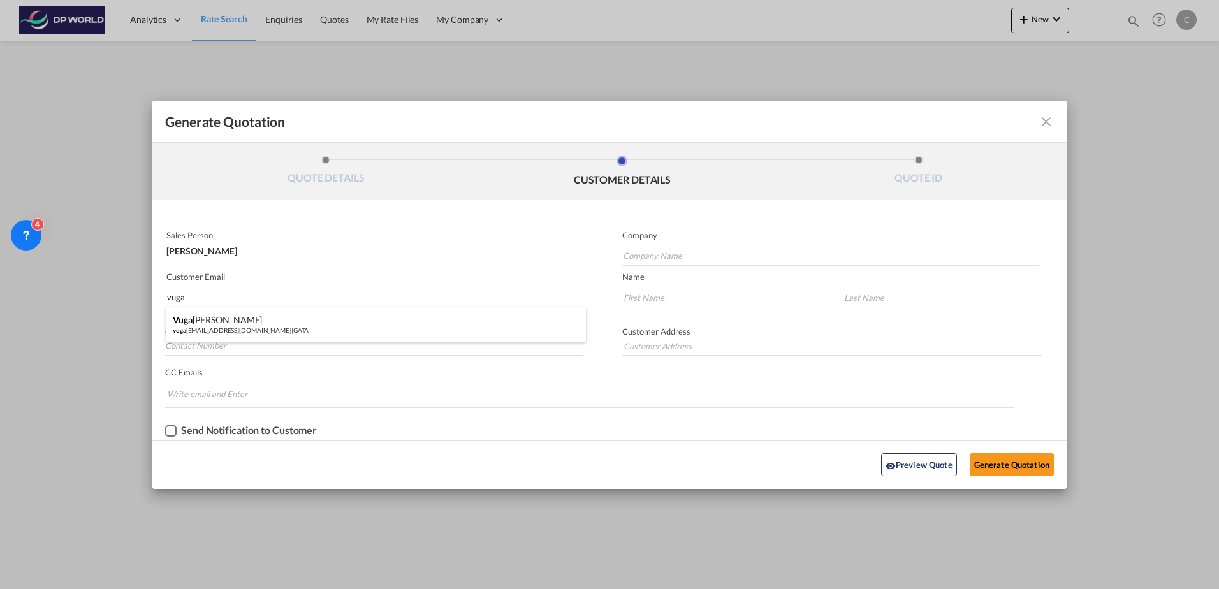
type input "GATA"
type input "[EMAIL_ADDRESS][DOMAIN_NAME]"
type input "Vugar"
type input "[PERSON_NAME]"
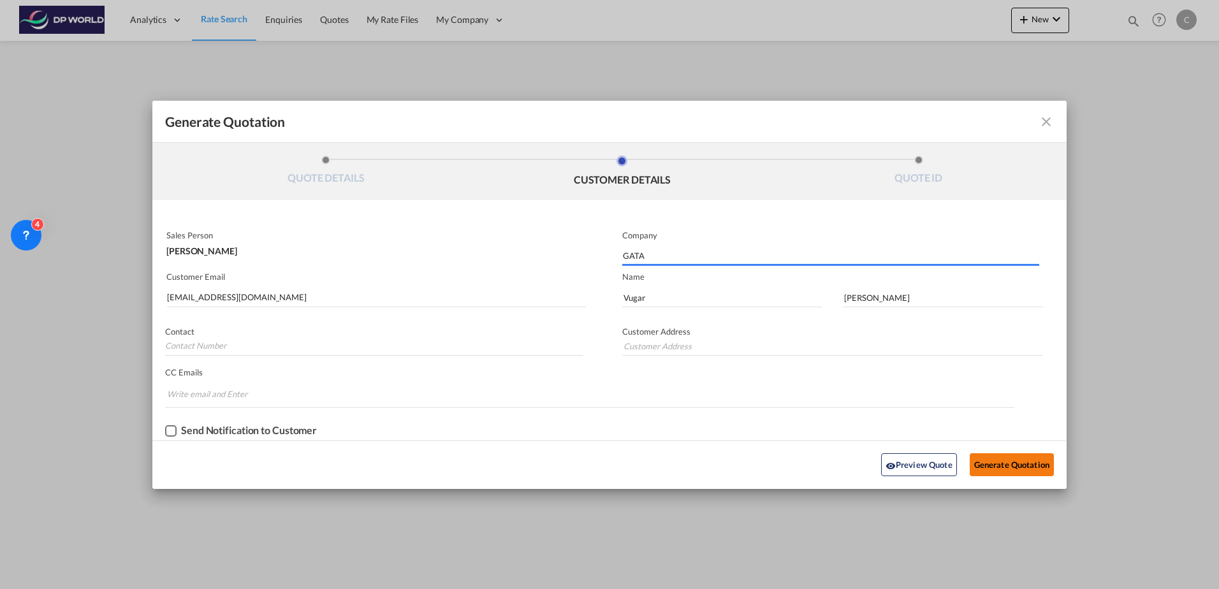
click at [984, 468] on button "Generate Quotation" at bounding box center [1012, 464] width 84 height 23
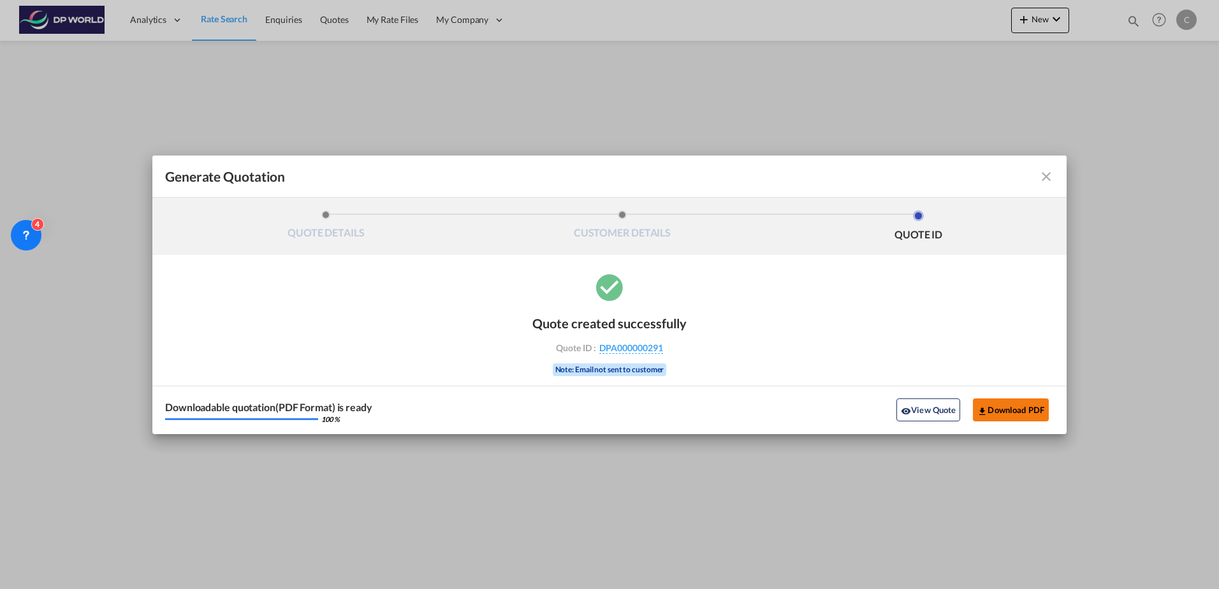
click at [1025, 410] on button "Download PDF" at bounding box center [1011, 410] width 76 height 23
click at [1047, 179] on md-icon "icon-close fg-AAA8AD cursor m-0" at bounding box center [1046, 176] width 15 height 15
